Goal: Information Seeking & Learning: Check status

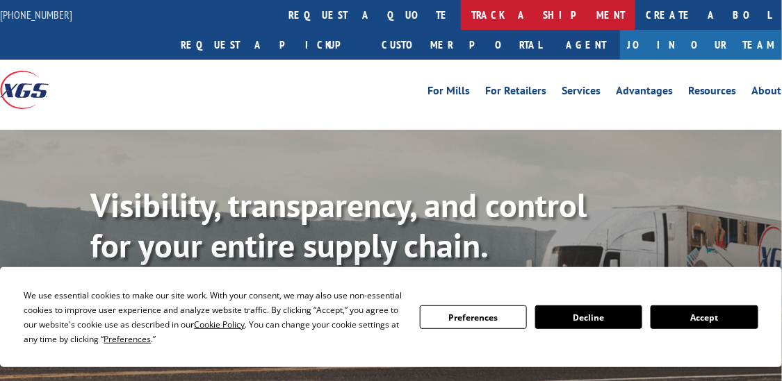
click at [461, 15] on link "track a shipment" at bounding box center [548, 15] width 174 height 30
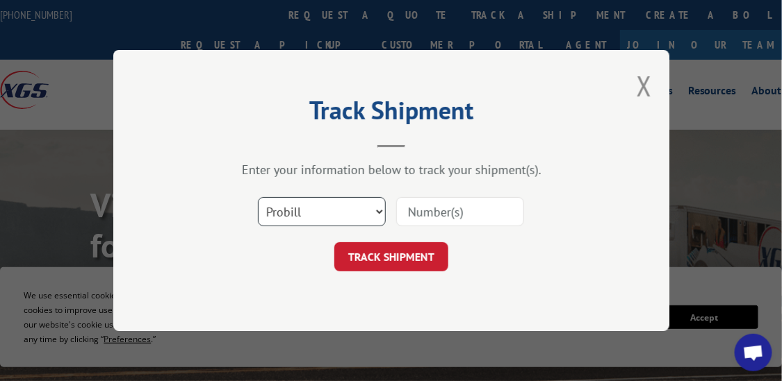
click at [321, 199] on select "Select category... Probill BOL PO" at bounding box center [322, 211] width 128 height 29
select select "bol"
click at [258, 197] on select "Select category... Probill BOL PO" at bounding box center [322, 211] width 128 height 29
click at [420, 214] on input at bounding box center [460, 211] width 128 height 29
type input "CP-020727.A"
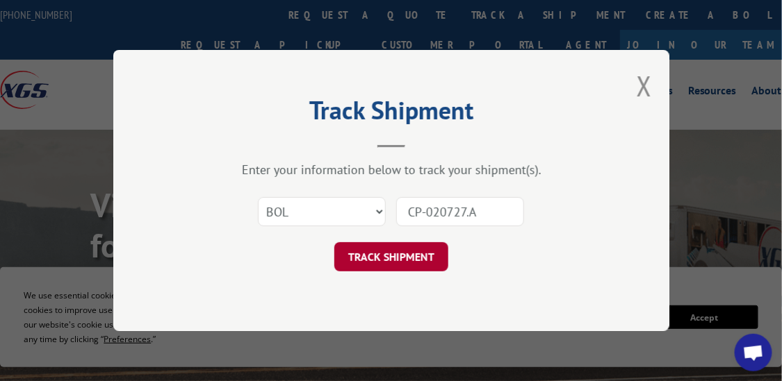
click at [375, 265] on button "TRACK SHIPMENT" at bounding box center [391, 256] width 114 height 29
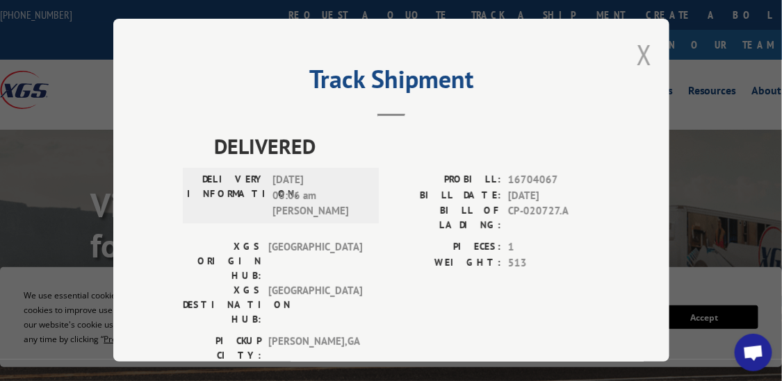
click at [641, 49] on button "Close modal" at bounding box center [643, 54] width 15 height 37
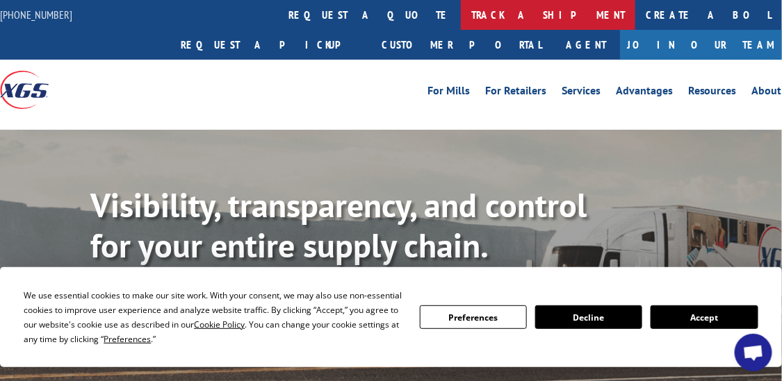
click at [461, 16] on link "track a shipment" at bounding box center [548, 15] width 174 height 30
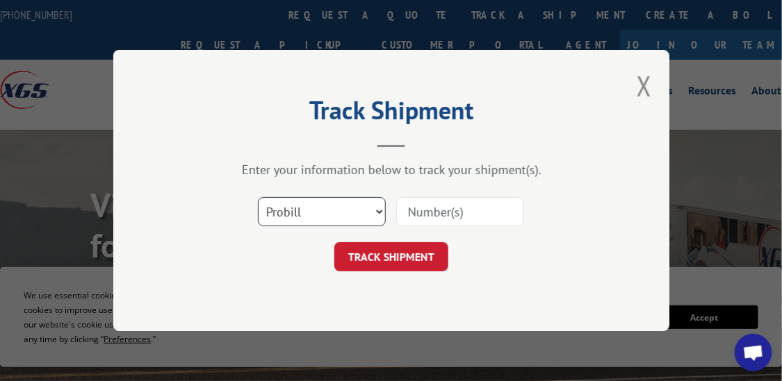
click at [331, 212] on select "Select category... Probill BOL PO" at bounding box center [322, 211] width 128 height 29
select select "bol"
click at [258, 197] on select "Select category... Probill BOL PO" at bounding box center [322, 211] width 128 height 29
click at [468, 213] on input at bounding box center [460, 211] width 128 height 29
type input "CP-030550.A"
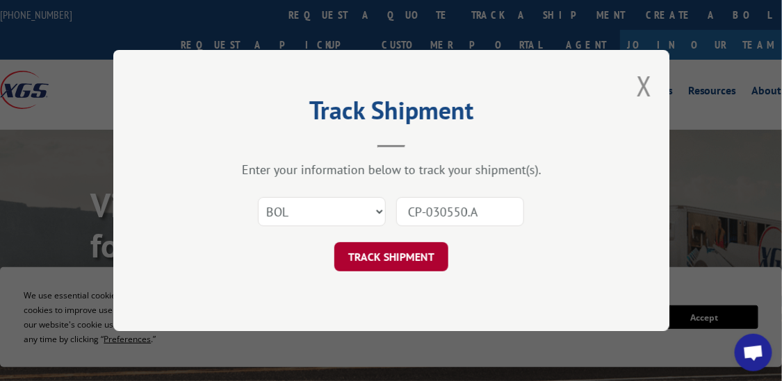
click at [411, 256] on button "TRACK SHIPMENT" at bounding box center [391, 256] width 114 height 29
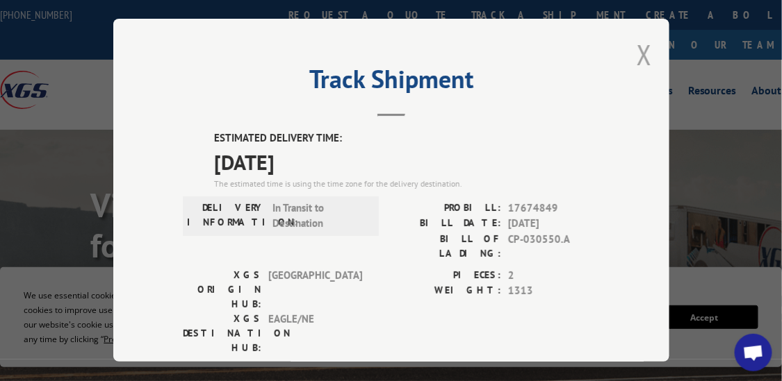
click at [644, 51] on button "Close modal" at bounding box center [643, 54] width 15 height 37
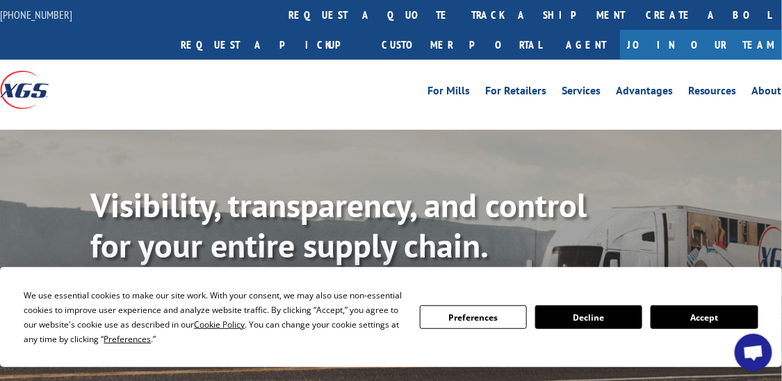
click at [595, 313] on button "Decline" at bounding box center [588, 318] width 107 height 24
